Goal: Find specific page/section: Find specific page/section

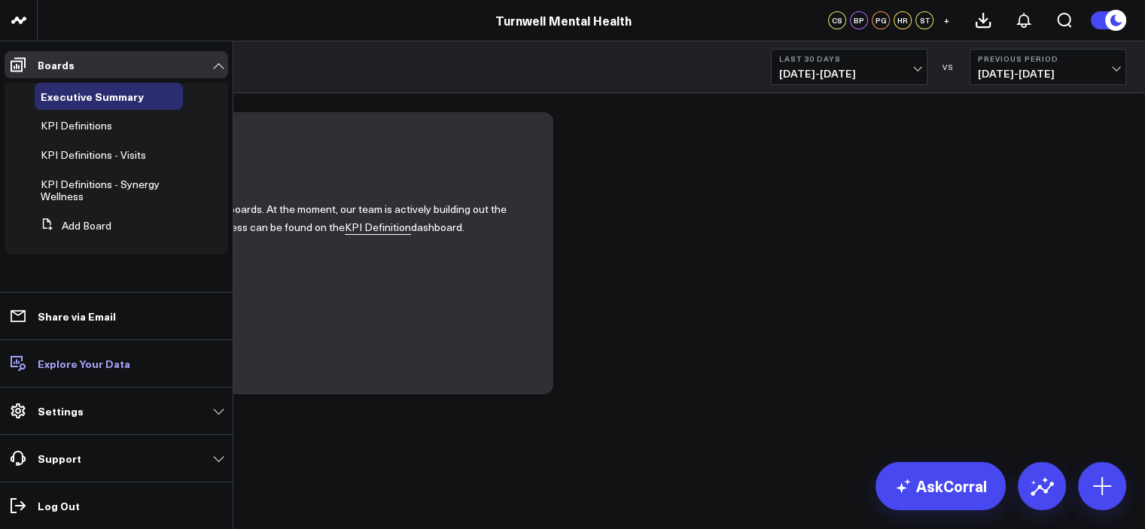
click at [123, 366] on p "Explore Your Data" at bounding box center [84, 363] width 93 height 12
click at [110, 55] on link "Boards" at bounding box center [116, 64] width 223 height 27
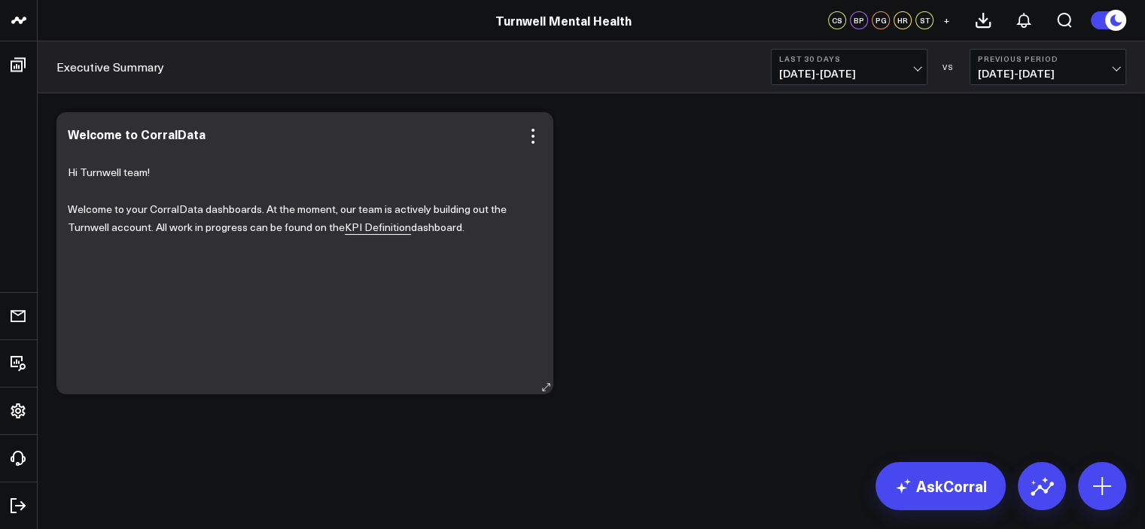
click at [389, 225] on link "KPI Definition" at bounding box center [378, 227] width 66 height 15
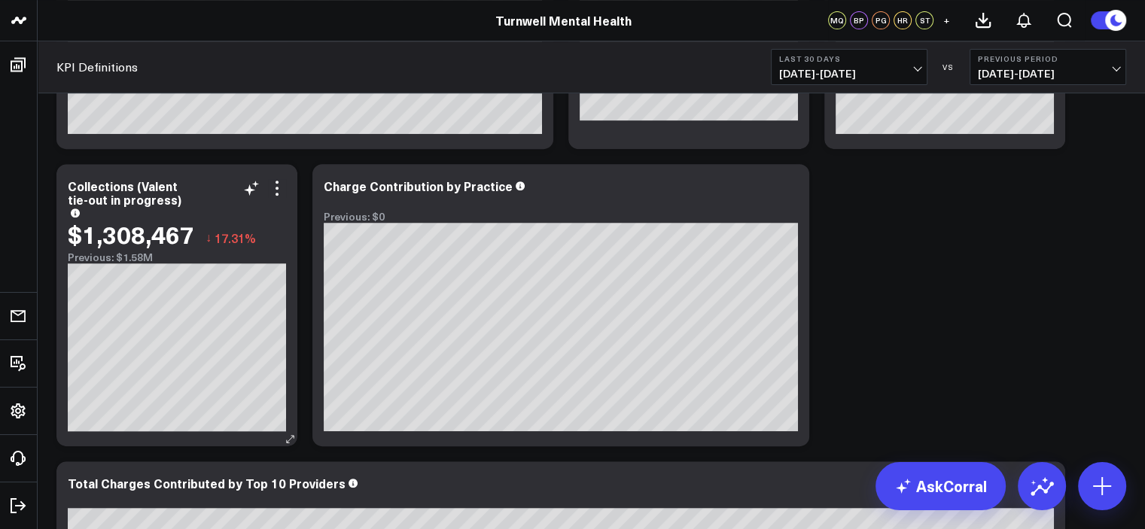
scroll to position [434, 0]
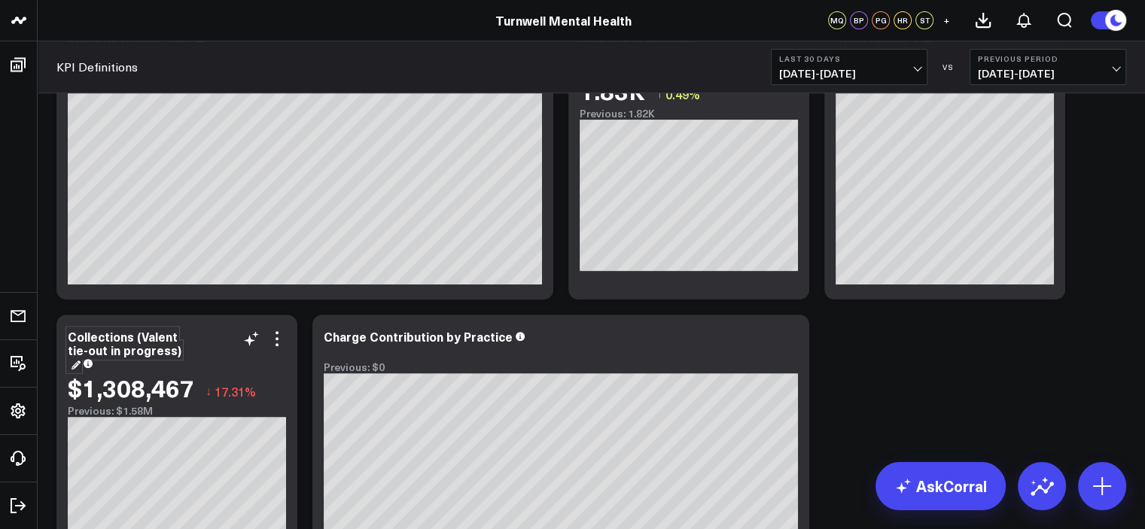
click at [160, 338] on div "Collections (Valent tie-out in progress)" at bounding box center [125, 350] width 114 height 44
click at [151, 333] on div "Collections (Valent tie-out in progress)" at bounding box center [126, 343] width 117 height 30
click at [159, 333] on div "Collections (Valent tie-out in progress)" at bounding box center [126, 343] width 117 height 30
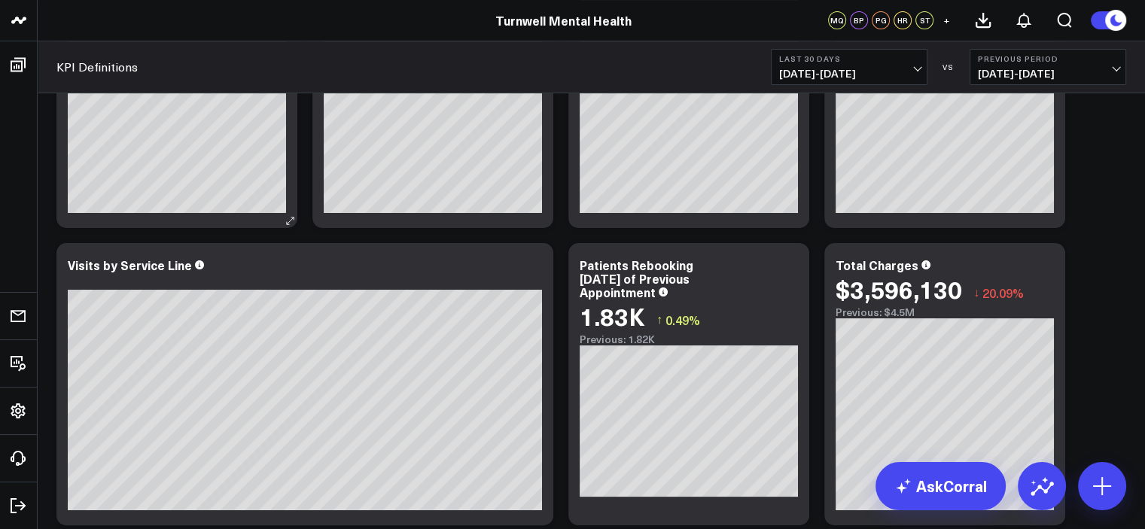
scroll to position [0, 0]
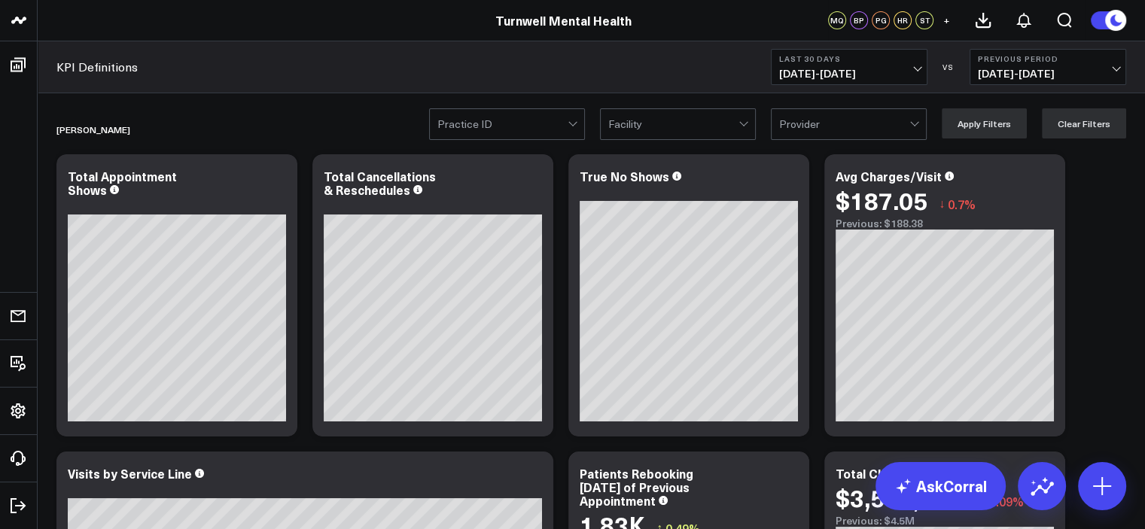
click at [512, 118] on div at bounding box center [502, 124] width 130 height 30
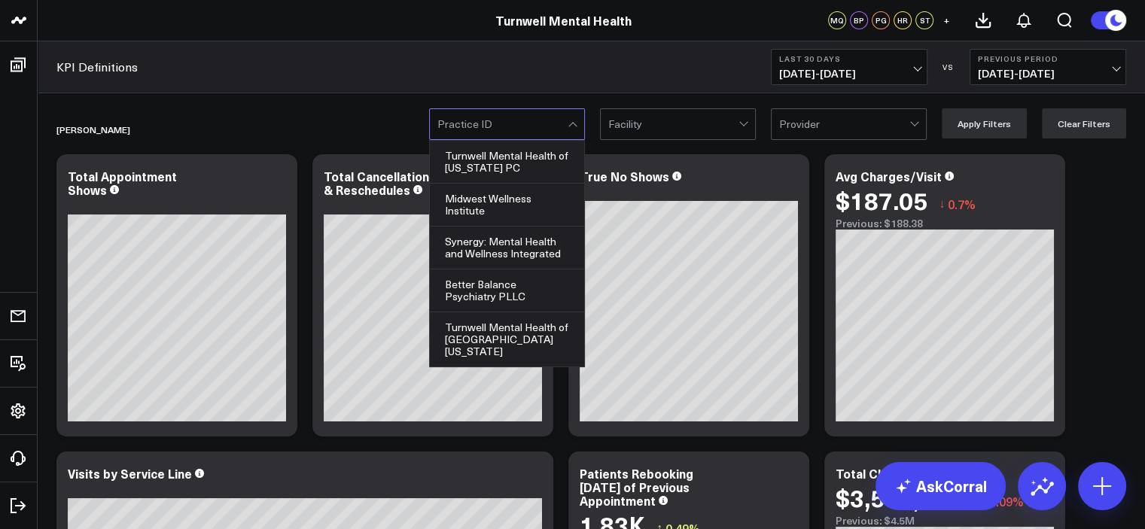
click at [827, 120] on div at bounding box center [844, 124] width 130 height 30
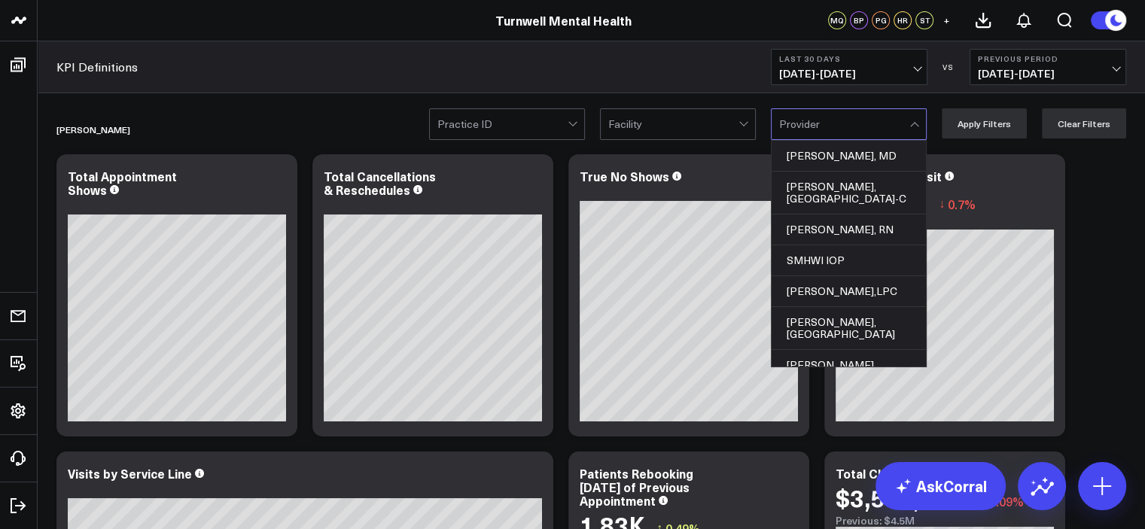
click at [658, 112] on div at bounding box center [673, 124] width 130 height 30
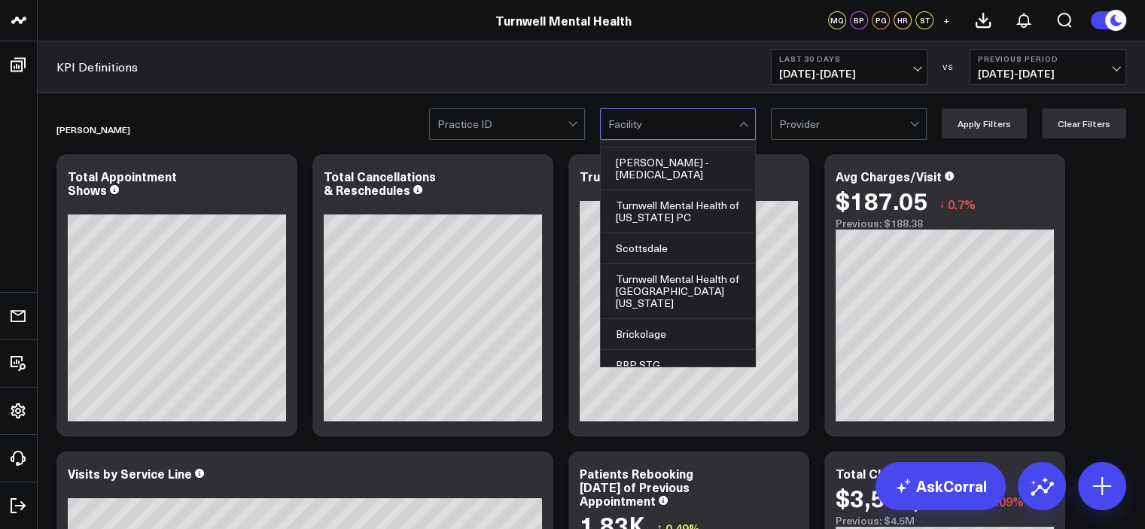
scroll to position [1145, 0]
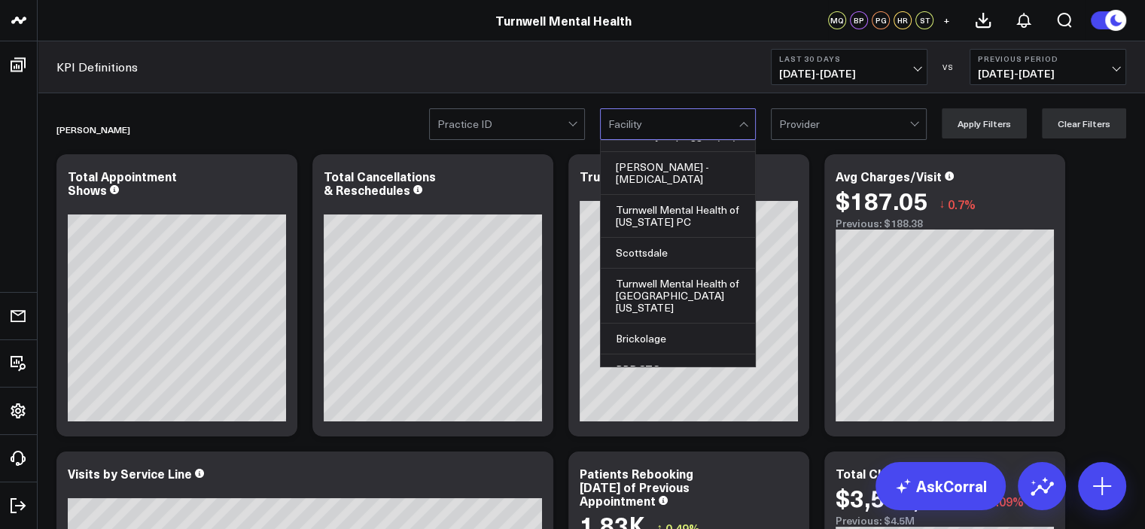
click at [465, 120] on div at bounding box center [502, 124] width 130 height 30
click at [576, 126] on div at bounding box center [573, 124] width 13 height 30
click at [594, 84] on div "KPI Definitions Last 30 Days [DATE] - [DATE] VS Previous Period [DATE] - [DATE]" at bounding box center [591, 67] width 1107 height 52
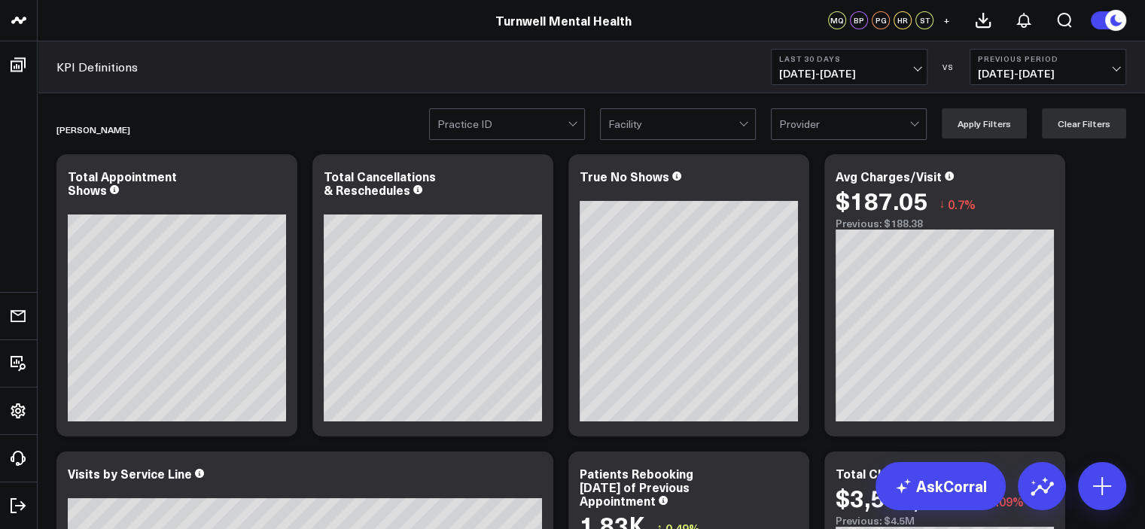
click at [575, 126] on div at bounding box center [573, 124] width 13 height 30
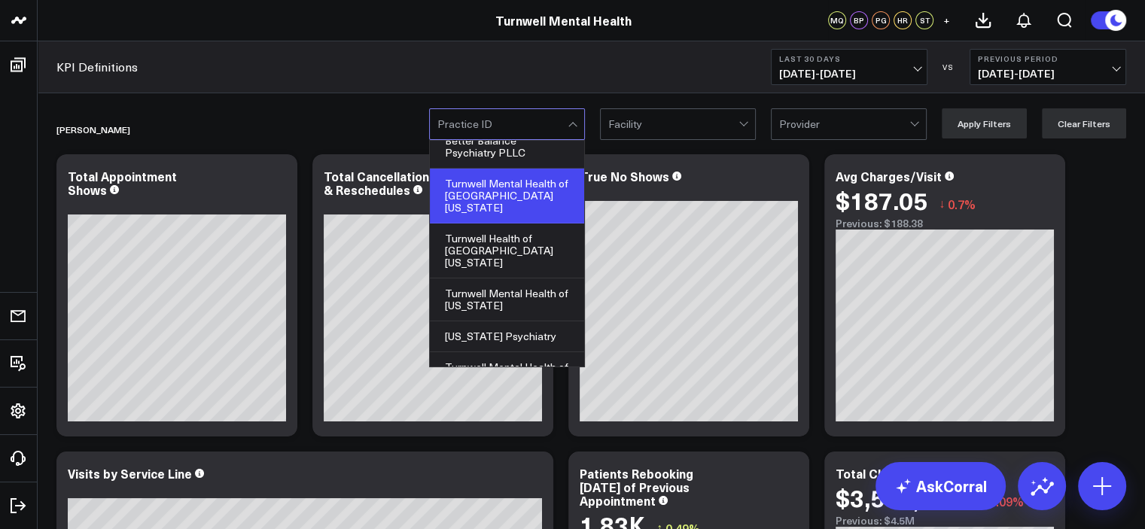
scroll to position [146, 0]
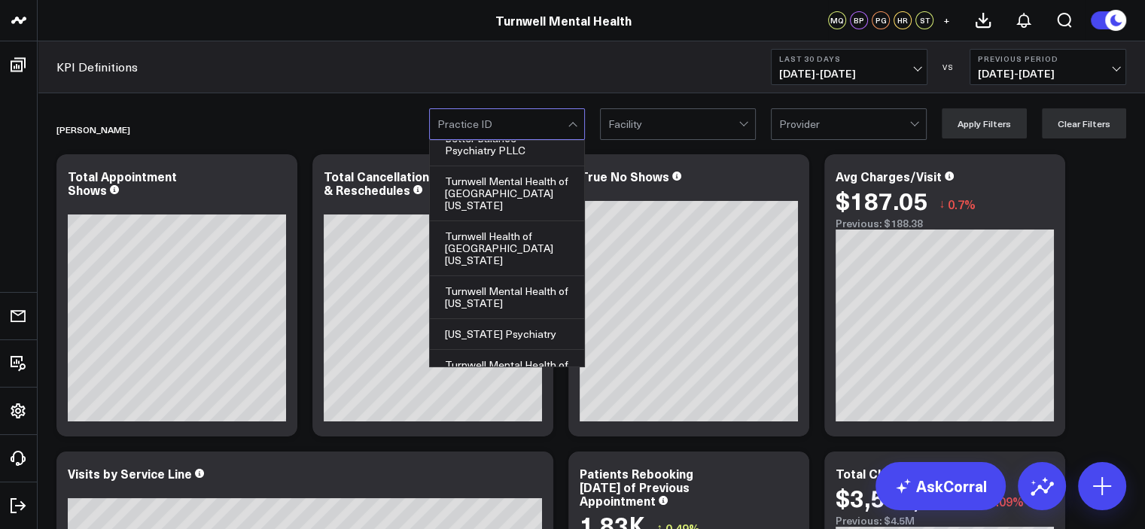
click at [517, 191] on div "Turnwell Mental Health of [GEOGRAPHIC_DATA][US_STATE]" at bounding box center [507, 193] width 154 height 55
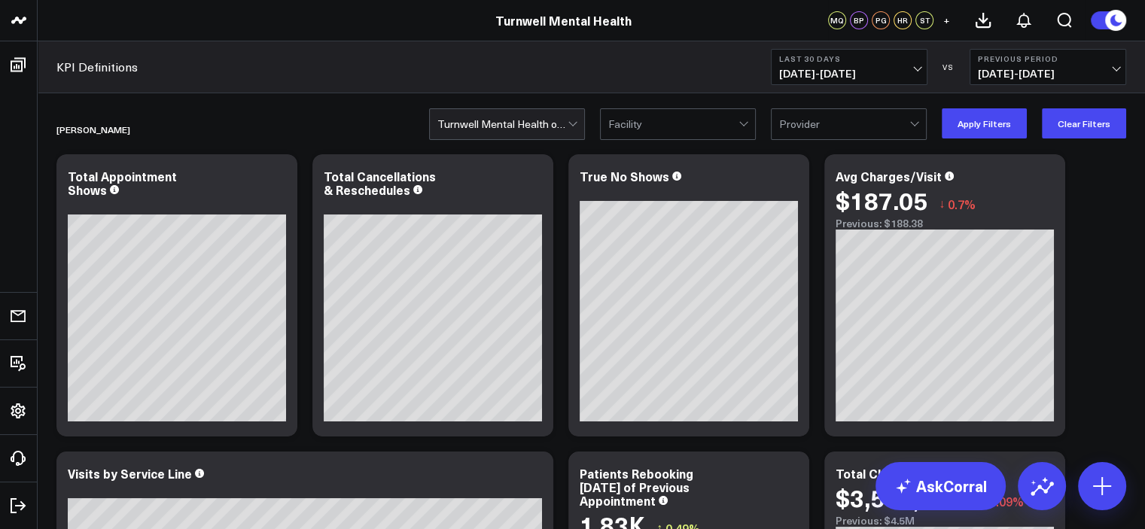
click at [666, 127] on div at bounding box center [673, 124] width 130 height 30
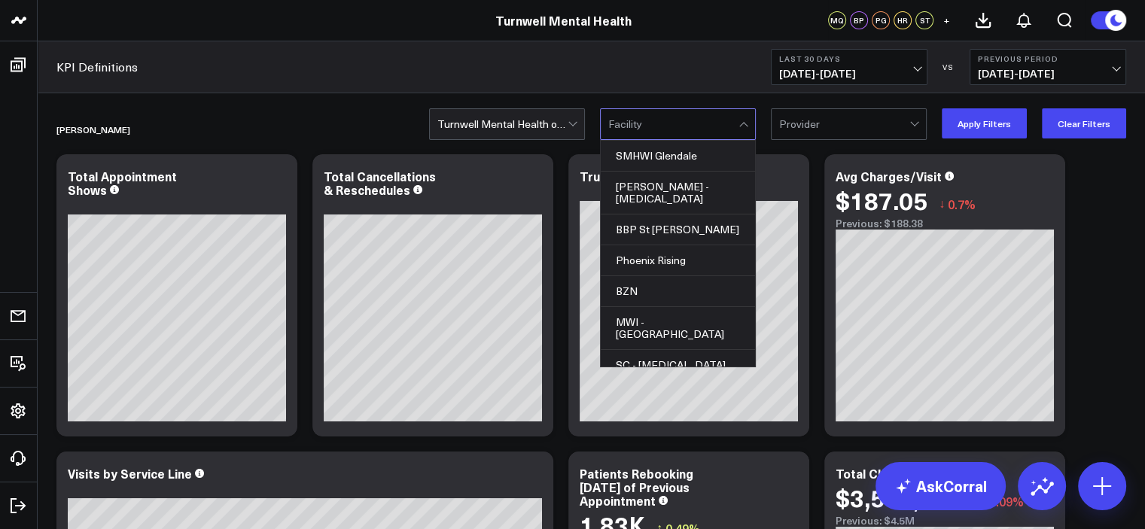
click at [653, 90] on div "KPI Definitions Last 30 Days [DATE] - [DATE] VS Previous Period [DATE] - [DATE]" at bounding box center [591, 67] width 1107 height 52
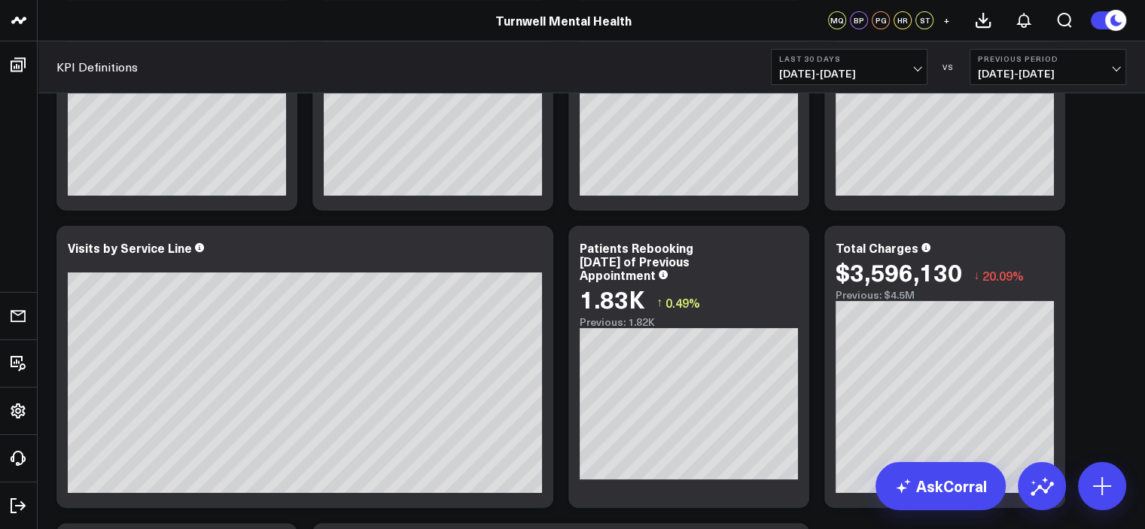
scroll to position [0, 0]
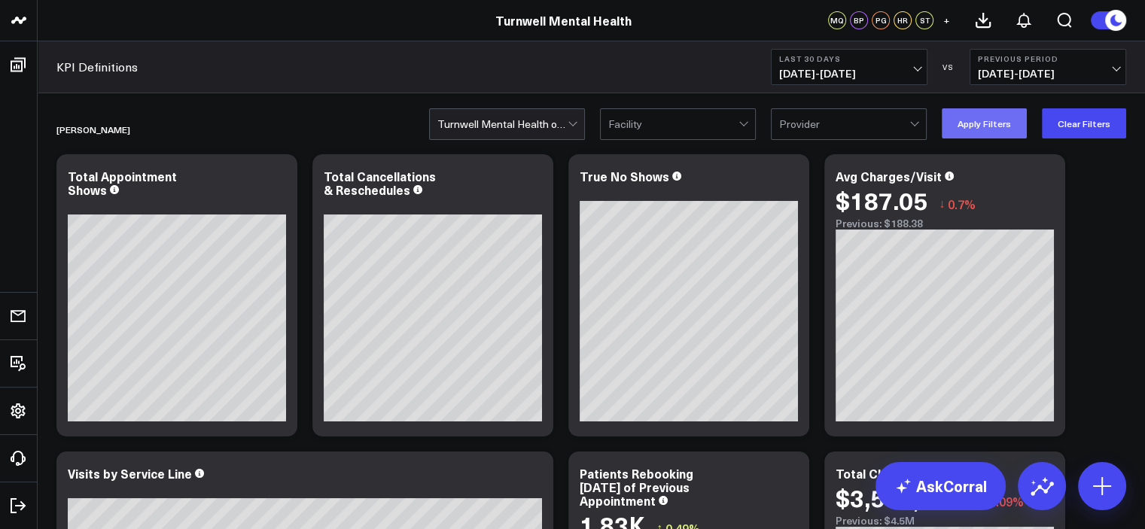
click at [1014, 128] on button "Apply Filters" at bounding box center [983, 123] width 85 height 30
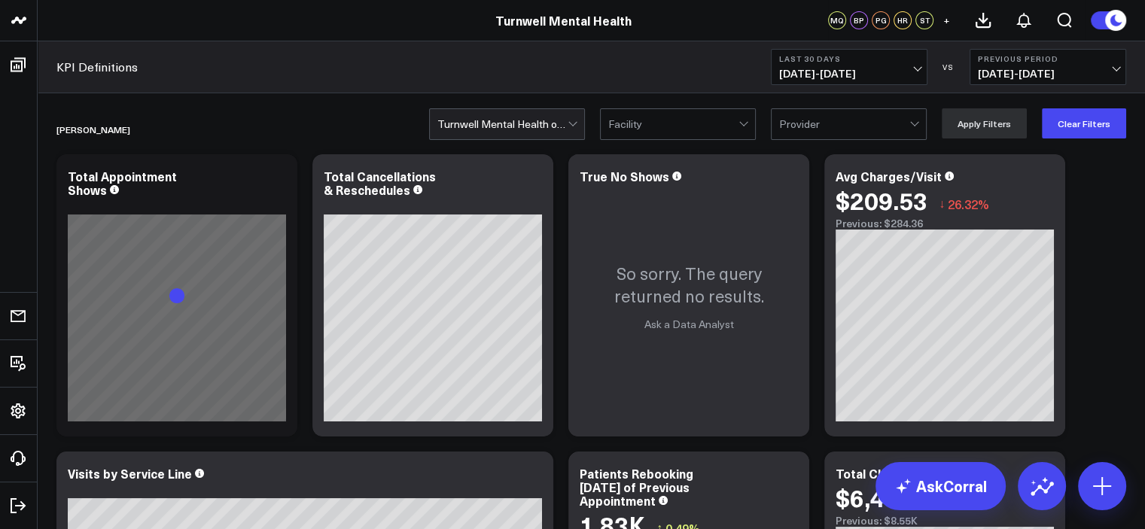
click at [1115, 11] on circle at bounding box center [1115, 20] width 21 height 21
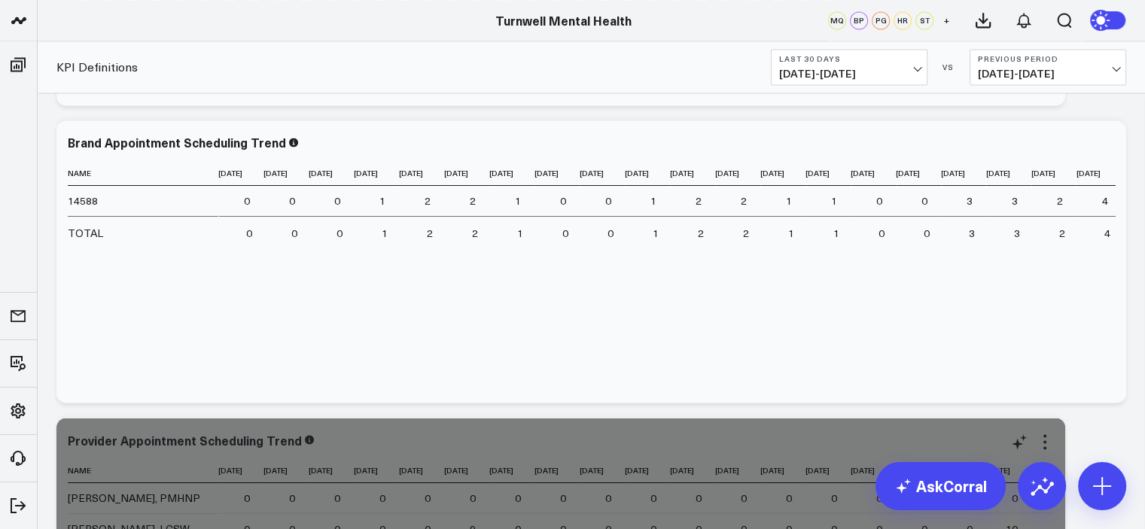
scroll to position [2935, 0]
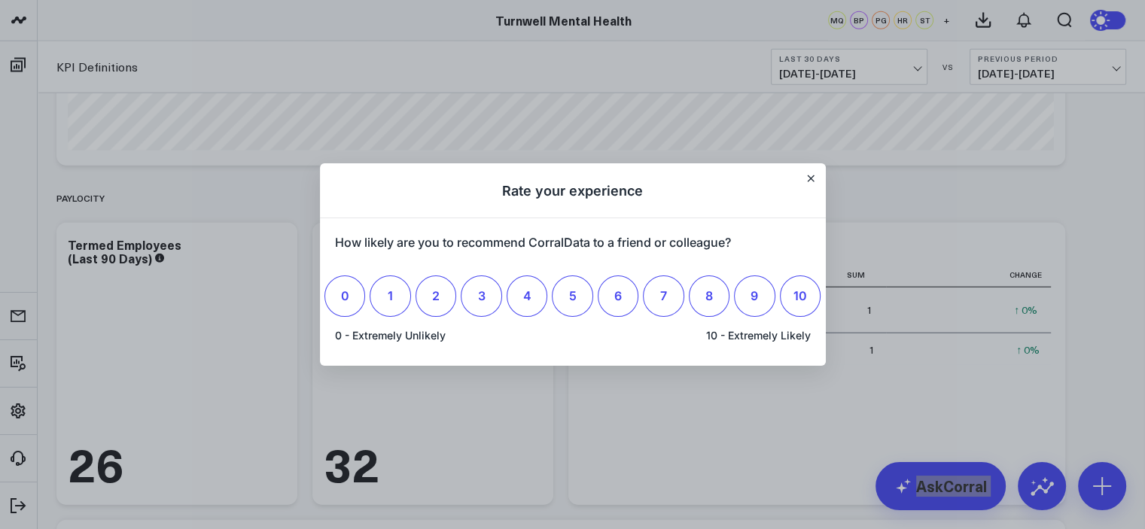
scroll to position [0, 0]
